Goal: Transaction & Acquisition: Subscribe to service/newsletter

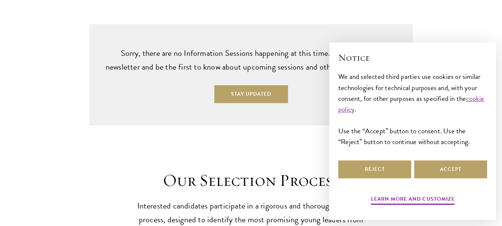
scroll to position [1919, 0]
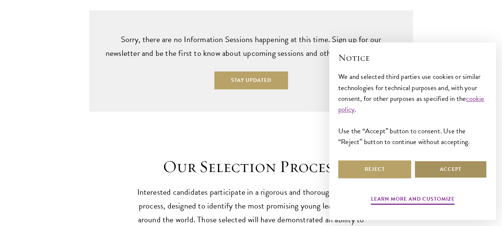
click at [432, 171] on button "Accept" at bounding box center [450, 169] width 73 height 18
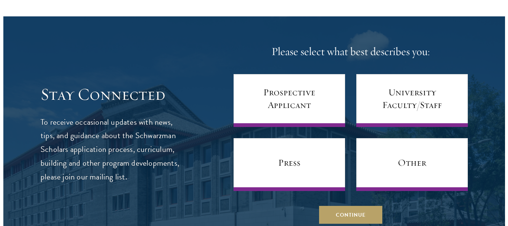
scroll to position [2894, 0]
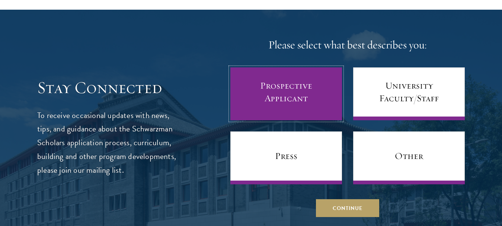
click at [326, 78] on link "Prospective Applicant" at bounding box center [286, 93] width 112 height 53
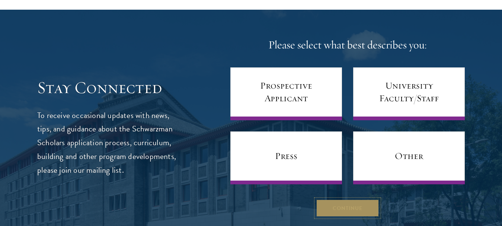
click at [357, 199] on button "Continue" at bounding box center [347, 208] width 63 height 18
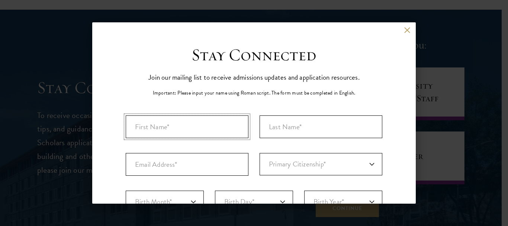
click at [218, 120] on input "First Name*" at bounding box center [187, 126] width 123 height 23
click at [290, 133] on input "Last Name (Family Name)*" at bounding box center [321, 126] width 123 height 23
click at [230, 127] on input "AYISSOU" at bounding box center [187, 126] width 123 height 23
click at [281, 128] on input "Last Name (Family Name)*" at bounding box center [321, 126] width 123 height 23
click at [216, 125] on input "AYISSOU" at bounding box center [187, 126] width 123 height 23
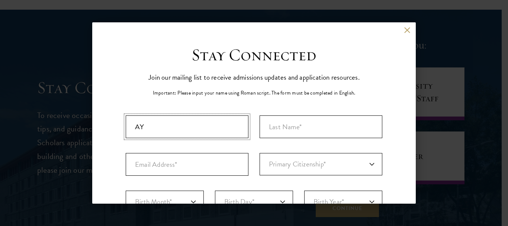
type input "A"
click at [277, 131] on input "Last Name (Family Name)*" at bounding box center [321, 126] width 123 height 23
click at [228, 127] on input "First Name*" at bounding box center [187, 126] width 123 height 23
type input "[PERSON_NAME]"
click at [315, 116] on input "Last Name (Family Name)*" at bounding box center [321, 126] width 123 height 23
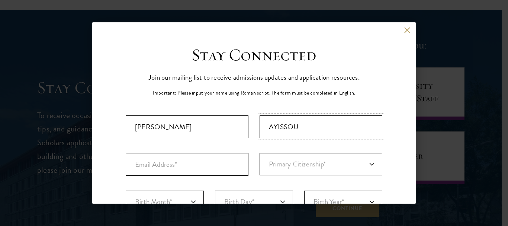
type input "AYISSOU"
click at [218, 158] on input "Email Address*" at bounding box center [187, 164] width 123 height 23
type input "[EMAIL_ADDRESS][DOMAIN_NAME]"
click at [275, 160] on select "Primary Citizenship* [GEOGRAPHIC_DATA] [DEMOGRAPHIC_DATA] [DEMOGRAPHIC_DATA] [D…" at bounding box center [321, 164] width 123 height 22
select select "TO"
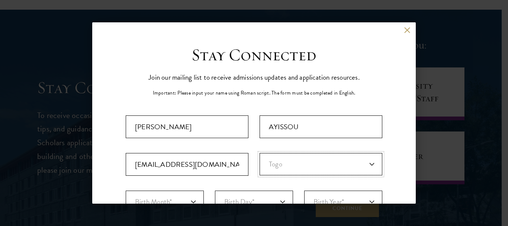
click at [260, 153] on select "Primary Citizenship* [GEOGRAPHIC_DATA] [DEMOGRAPHIC_DATA] [DEMOGRAPHIC_DATA] [D…" at bounding box center [321, 164] width 123 height 22
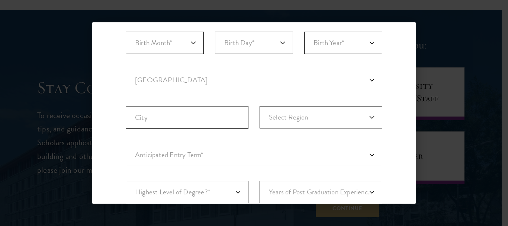
scroll to position [162, 0]
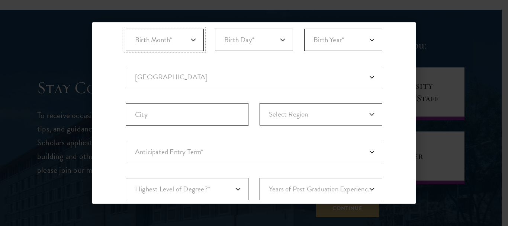
click at [191, 44] on select "Birth Month* January February March April May June July August September Octobe…" at bounding box center [165, 40] width 78 height 22
select select "05"
click at [126, 29] on select "Birth Month* January February March April May June July August September Octobe…" at bounding box center [165, 40] width 78 height 22
click at [282, 40] on select "Birth Day* 1 2 3 4 5 6 7 8 9 10 11 12 13 14 15 16 17 18 19 20 21 22 23 24 25 26…" at bounding box center [254, 40] width 78 height 22
select select "07"
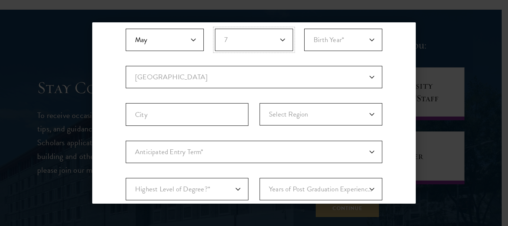
click at [215, 29] on select "Birth Day* 1 2 3 4 5 6 7 8 9 10 11 12 13 14 15 16 17 18 19 20 21 22 23 24 25 26…" at bounding box center [254, 40] width 78 height 22
click at [332, 36] on select "Birth Year* [DEMOGRAPHIC_DATA] [DEMOGRAPHIC_DATA] [DEMOGRAPHIC_DATA] [DEMOGRAPH…" at bounding box center [343, 40] width 78 height 22
select select "2007"
click at [304, 29] on select "Birth Year* [DEMOGRAPHIC_DATA] [DEMOGRAPHIC_DATA] [DEMOGRAPHIC_DATA] [DEMOGRAPH…" at bounding box center [343, 40] width 78 height 22
click at [236, 77] on select "Current Country [GEOGRAPHIC_DATA] [GEOGRAPHIC_DATA] [GEOGRAPHIC_DATA] [GEOGRAPH…" at bounding box center [254, 77] width 257 height 22
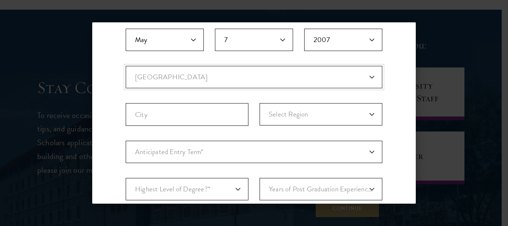
select select "TO"
click at [126, 66] on select "Current Country [GEOGRAPHIC_DATA] [GEOGRAPHIC_DATA] [GEOGRAPHIC_DATA] [GEOGRAPH…" at bounding box center [254, 77] width 257 height 22
select select
click at [221, 115] on input "City" at bounding box center [187, 114] width 123 height 23
type input "lomé"
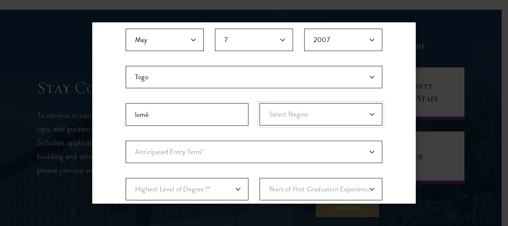
click at [370, 114] on select "Select Region Centrale [GEOGRAPHIC_DATA] [GEOGRAPHIC_DATA]" at bounding box center [321, 114] width 123 height 22
select select "Maritime"
click at [260, 103] on select "Select Region Centrale [GEOGRAPHIC_DATA] [GEOGRAPHIC_DATA]" at bounding box center [321, 114] width 123 height 22
click at [365, 152] on select "Anticipated Entry Term* Just Exploring" at bounding box center [254, 152] width 257 height 22
click at [293, 146] on select "Anticipated Entry Term* Just Exploring" at bounding box center [254, 152] width 257 height 22
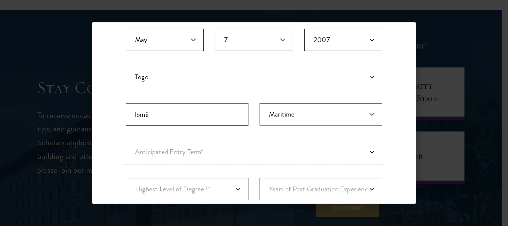
click at [246, 147] on select "Anticipated Entry Term* Just Exploring" at bounding box center [254, 152] width 257 height 22
select select "a6790467-ebe7-4045-a56a-66c1cae98076"
click at [126, 141] on select "Anticipated Entry Term* Just Exploring" at bounding box center [254, 152] width 257 height 22
click at [237, 189] on select "Highest Level of Degree?* PHD Bachelor's Master's Current Undergraduate Student" at bounding box center [187, 189] width 123 height 22
select select "bf44f490-31e9-4d16-b1d2-df861e7933aa"
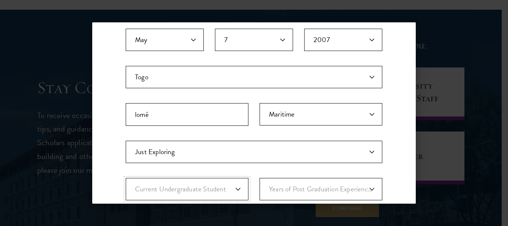
click at [126, 178] on select "Highest Level of Degree?* PHD Bachelor's Master's Current Undergraduate Student" at bounding box center [187, 189] width 123 height 22
click at [365, 188] on select "Years of Post Graduation Experience?* 1 2 3 4 5 6 7 8 9 10" at bounding box center [321, 189] width 123 height 22
select select "1"
click at [260, 178] on select "Years of Post Graduation Experience?* 1 2 3 4 5 6 7 8 9 10" at bounding box center [321, 189] width 123 height 22
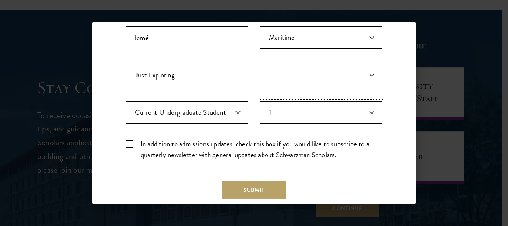
scroll to position [280, 0]
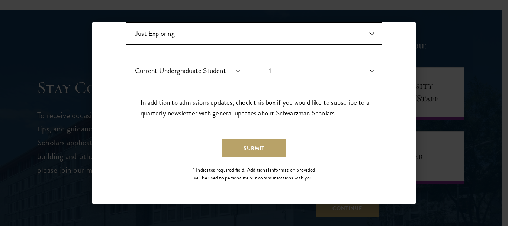
click at [131, 100] on label "In addition to admissions updates, check this box if you would like to subscrib…" at bounding box center [254, 108] width 257 height 22
click at [131, 100] on input "In addition to admissions updates, check this box if you would like to subscrib…" at bounding box center [254, 99] width 257 height 5
checkbox input "true"
click at [257, 151] on button "Submit" at bounding box center [254, 148] width 65 height 18
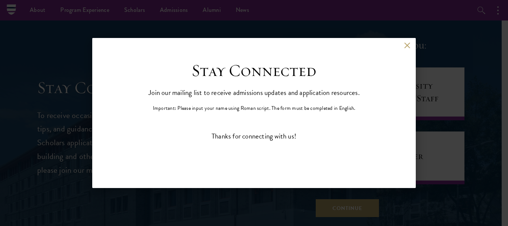
scroll to position [0, 0]
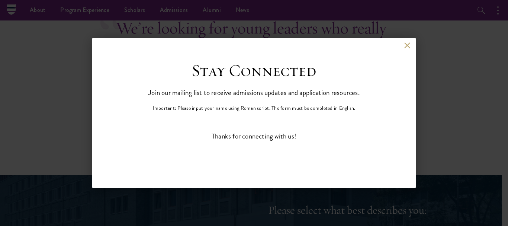
click at [288, 137] on div "Thanks for connecting with us!" at bounding box center [254, 136] width 257 height 11
click at [406, 44] on button at bounding box center [407, 45] width 6 height 6
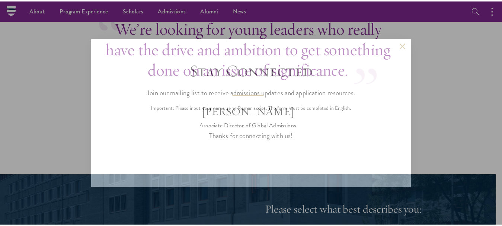
scroll to position [2974, 0]
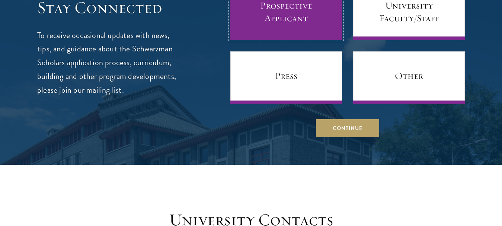
click at [295, 8] on link "Prospective Applicant" at bounding box center [286, 13] width 112 height 53
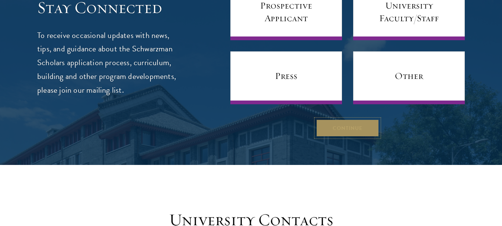
click at [337, 119] on button "Continue" at bounding box center [347, 128] width 63 height 18
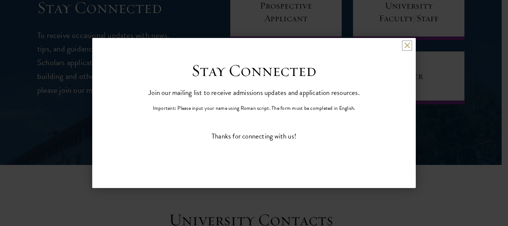
click at [406, 47] on button at bounding box center [407, 45] width 6 height 6
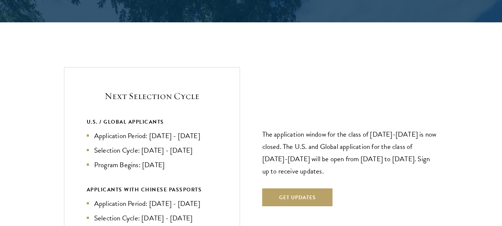
scroll to position [1525, 0]
